Goal: Navigation & Orientation: Find specific page/section

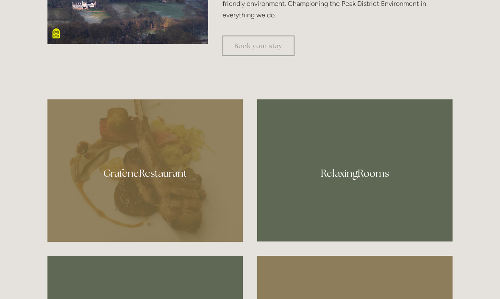
scroll to position [411, 0]
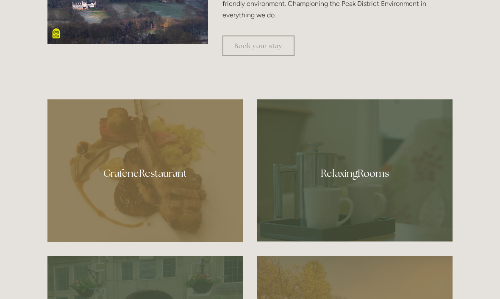
click at [140, 201] on div at bounding box center [144, 171] width 195 height 143
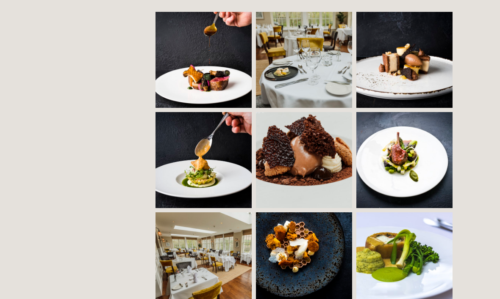
scroll to position [603, 0]
click at [197, 262] on img at bounding box center [227, 261] width 144 height 96
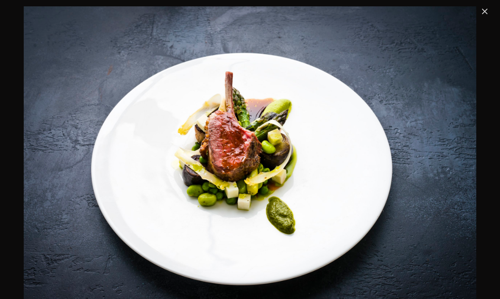
click at [482, 11] on link "Close" at bounding box center [484, 11] width 10 height 10
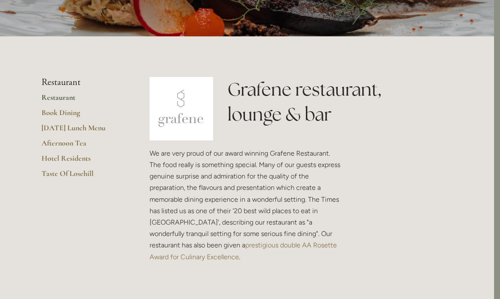
scroll to position [141, 6]
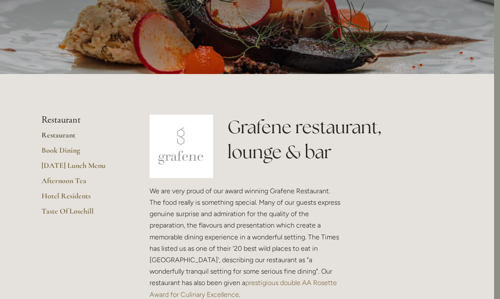
scroll to position [0, 6]
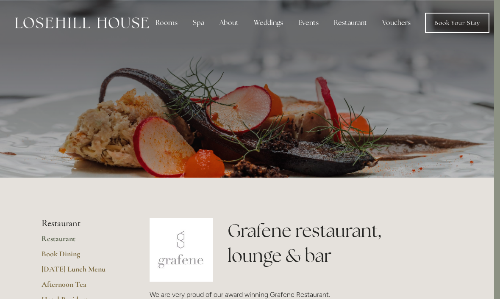
click at [162, 23] on div "Rooms" at bounding box center [167, 22] width 36 height 17
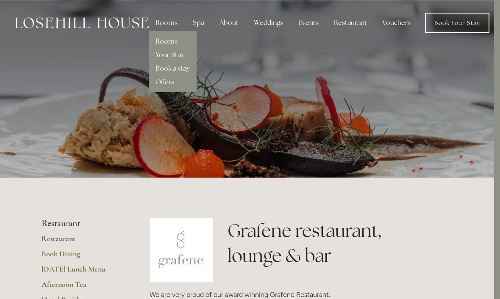
click at [155, 44] on link "Rooms" at bounding box center [166, 41] width 22 height 9
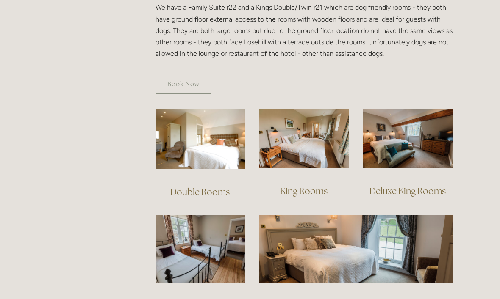
scroll to position [526, 0]
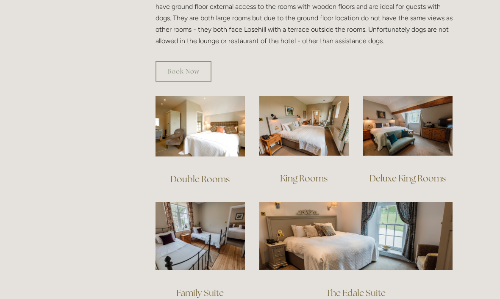
click at [183, 124] on img at bounding box center [199, 126] width 89 height 61
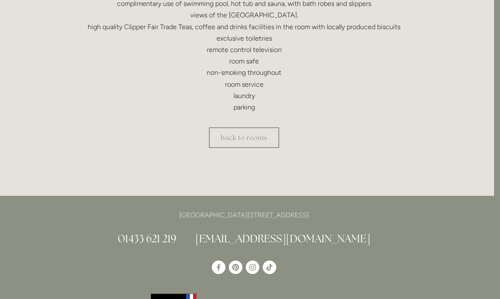
scroll to position [329, 6]
click at [257, 240] on link "[EMAIL_ADDRESS][DOMAIN_NAME]" at bounding box center [282, 239] width 175 height 14
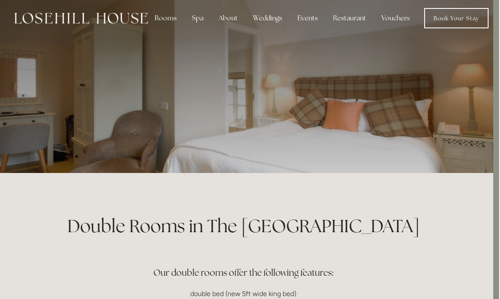
scroll to position [0, 6]
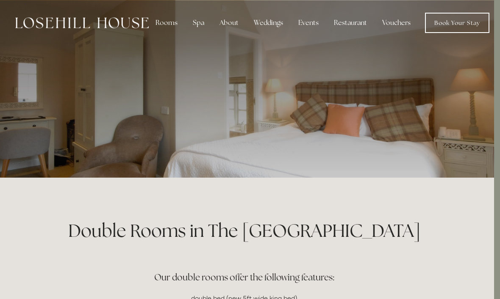
click at [224, 24] on div "About" at bounding box center [229, 22] width 33 height 17
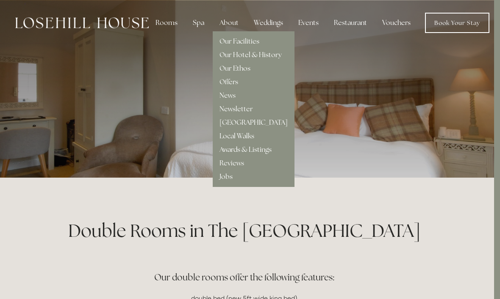
click at [219, 125] on link "[GEOGRAPHIC_DATA]" at bounding box center [253, 122] width 68 height 9
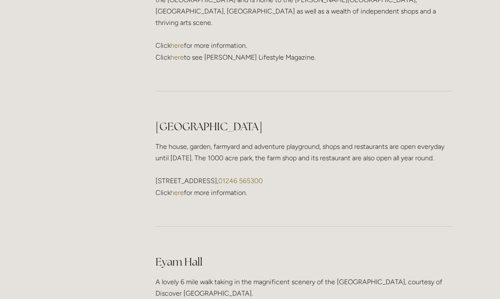
scroll to position [1124, 0]
